Goal: Task Accomplishment & Management: Use online tool/utility

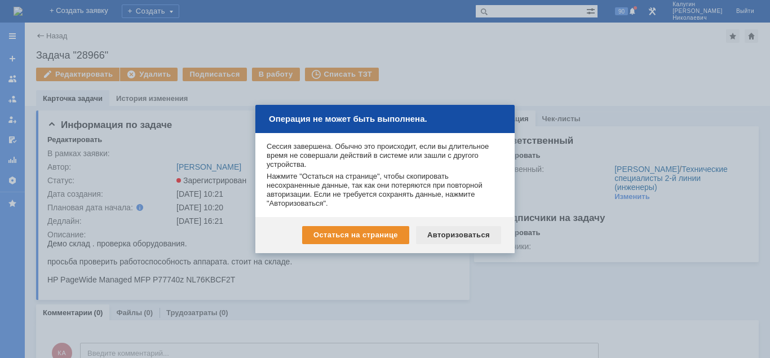
click at [456, 238] on div "Авторизоваться" at bounding box center [458, 235] width 85 height 18
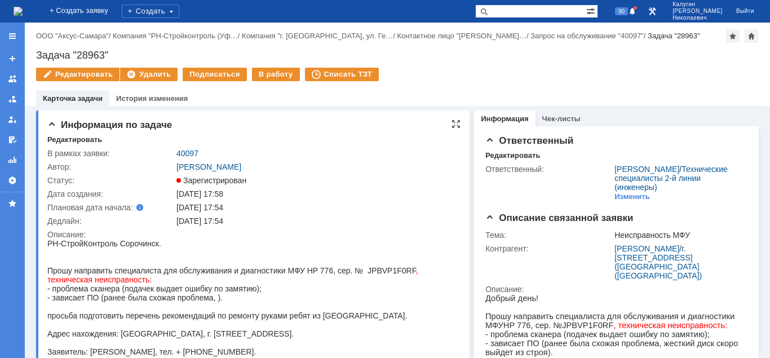
scroll to position [57, 0]
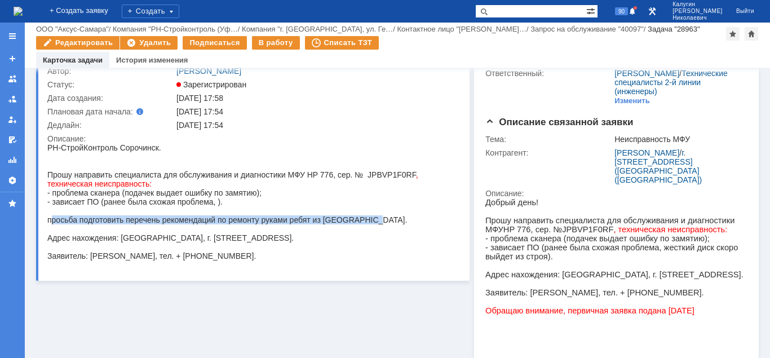
drag, startPoint x: 76, startPoint y: 224, endPoint x: 358, endPoint y: 225, distance: 282.2
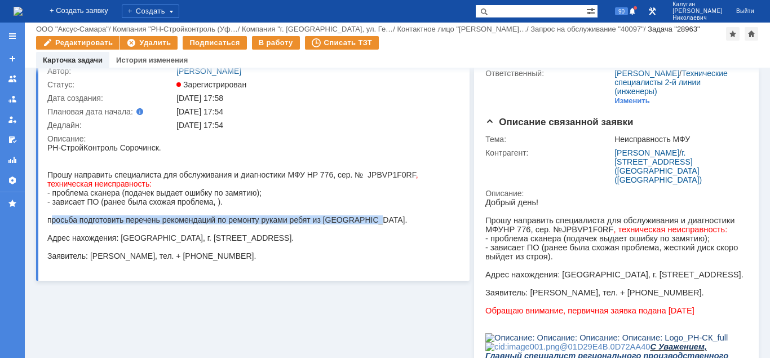
click at [383, 222] on div "просьба подготовить перечень рекомендаций по ремонту руками ребят из [GEOGRAPHI…" at bounding box center [232, 219] width 371 height 9
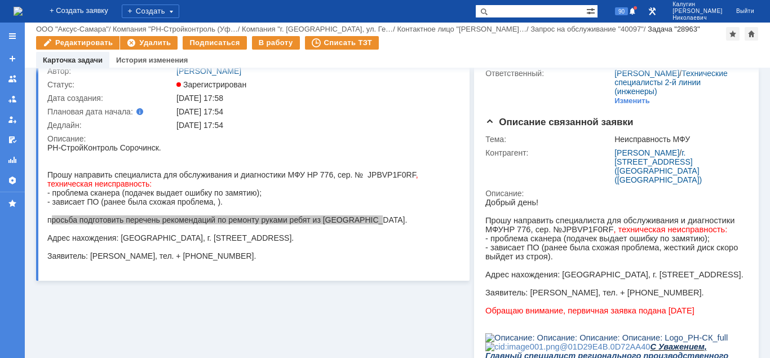
click at [277, 137] on div "Описание:" at bounding box center [251, 138] width 409 height 9
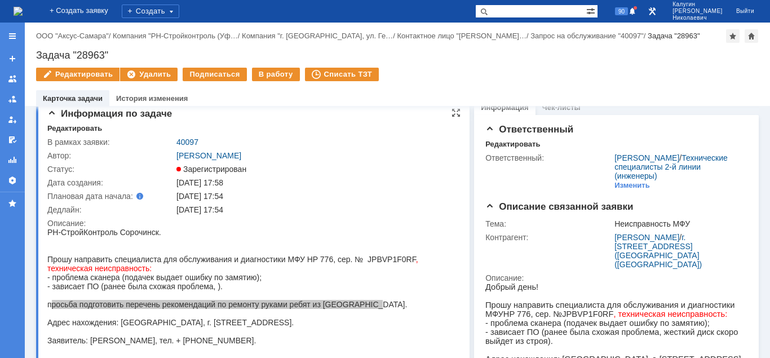
scroll to position [0, 0]
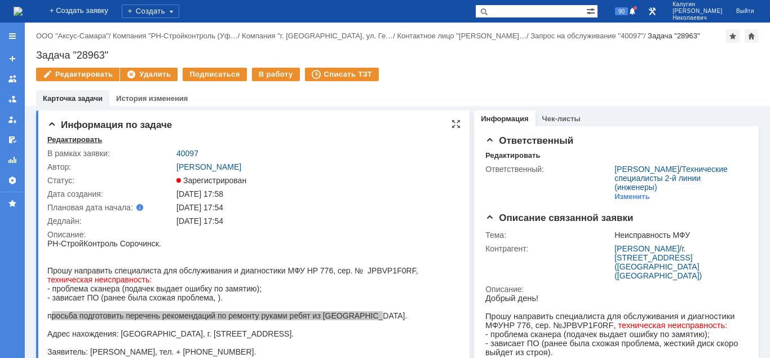
click at [83, 137] on div "Редактировать" at bounding box center [74, 139] width 55 height 9
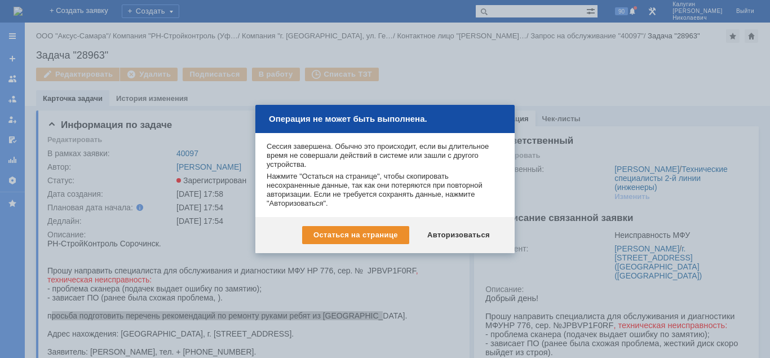
drag, startPoint x: 452, startPoint y: 234, endPoint x: 439, endPoint y: 235, distance: 13.0
click at [450, 234] on div "Авторизоваться" at bounding box center [458, 235] width 85 height 18
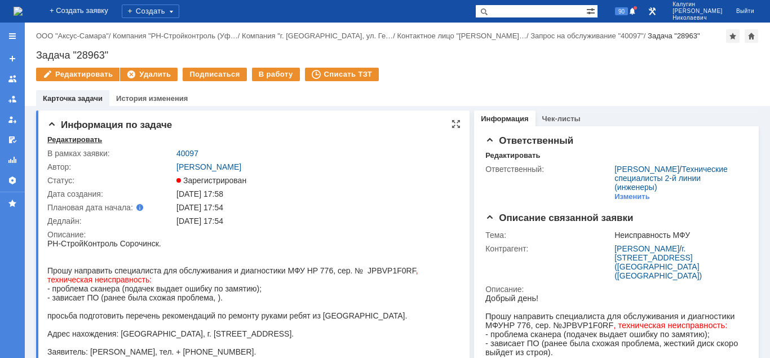
click at [81, 141] on div "Редактировать" at bounding box center [74, 139] width 55 height 9
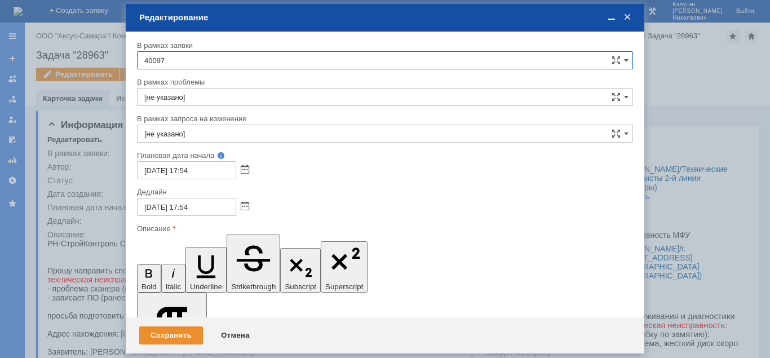
scroll to position [82, 0]
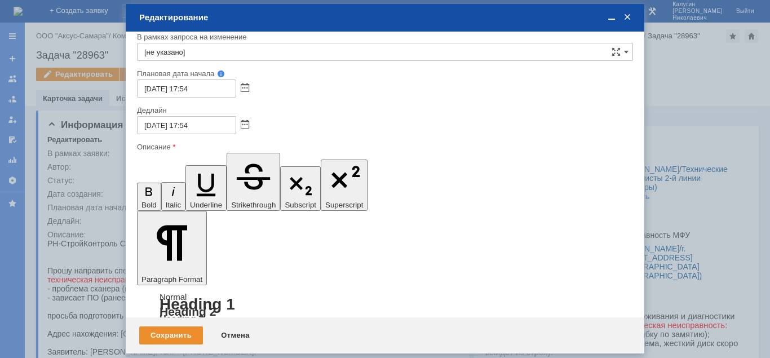
drag, startPoint x: 155, startPoint y: 3061, endPoint x: 466, endPoint y: 3060, distance: 311.0
drag, startPoint x: 166, startPoint y: 3002, endPoint x: 495, endPoint y: 2998, distance: 329.6
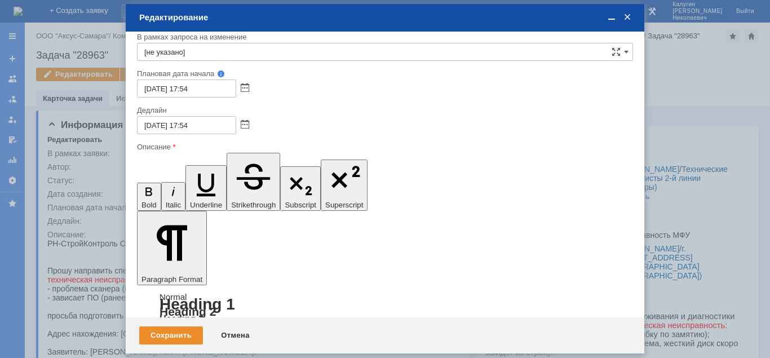
click at [145, 187] on icon "button" at bounding box center [148, 191] width 7 height 9
click at [190, 167] on icon "button" at bounding box center [206, 183] width 32 height 32
drag, startPoint x: 148, startPoint y: 3019, endPoint x: 150, endPoint y: 3040, distance: 21.6
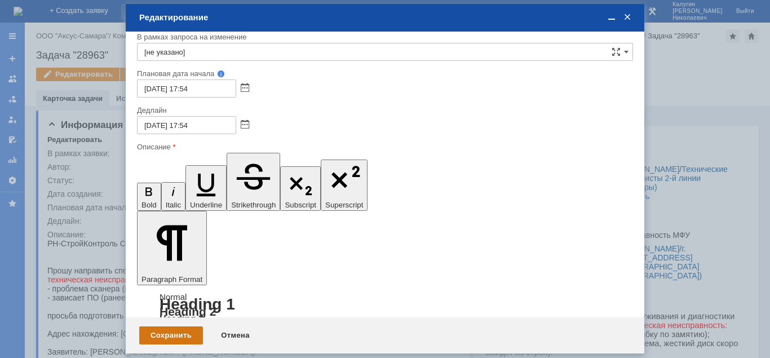
click at [162, 341] on div "Сохранить" at bounding box center [171, 335] width 64 height 18
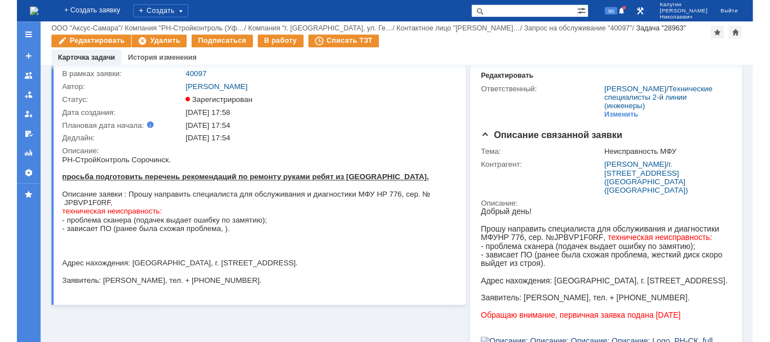
scroll to position [57, 0]
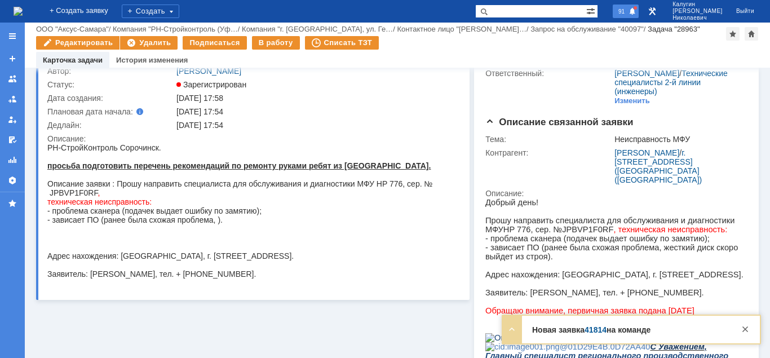
click at [628, 12] on span "91" at bounding box center [621, 11] width 13 height 8
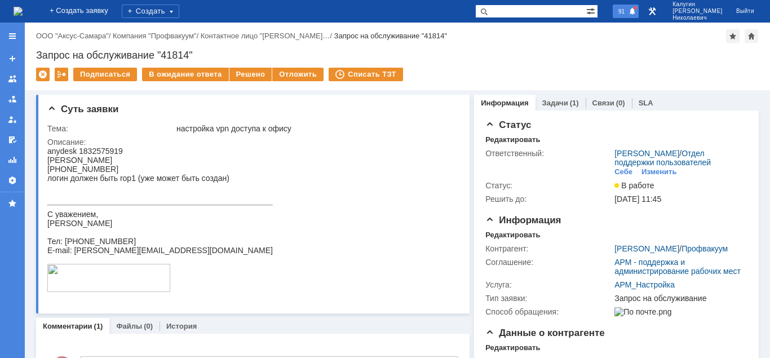
click at [636, 10] on span at bounding box center [632, 11] width 8 height 9
